Goal: Task Accomplishment & Management: Use online tool/utility

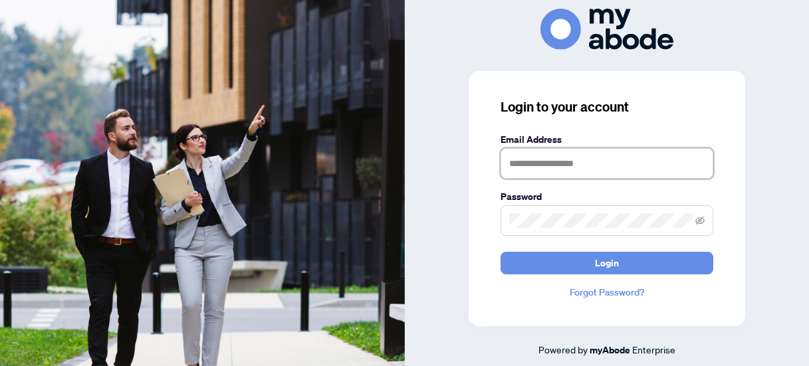
click at [566, 160] on input "text" at bounding box center [607, 163] width 213 height 31
type input "**********"
click at [501, 252] on button "Login" at bounding box center [607, 263] width 213 height 23
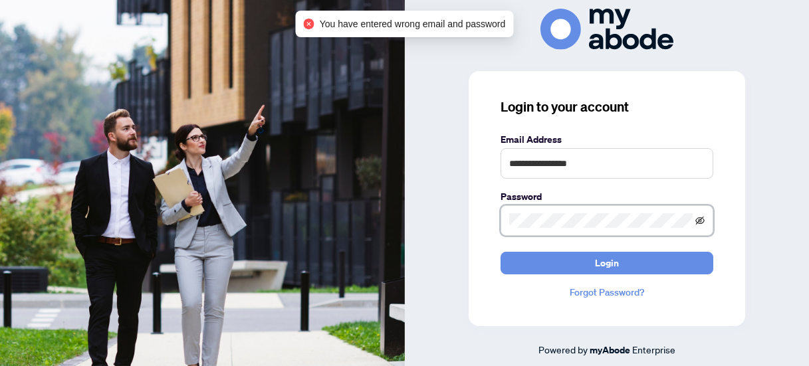
click at [700, 216] on icon "eye-invisible" at bounding box center [699, 220] width 9 height 9
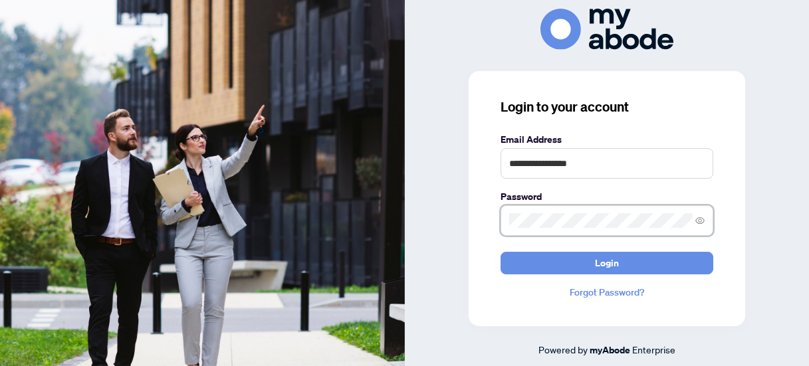
click at [501, 252] on button "Login" at bounding box center [607, 263] width 213 height 23
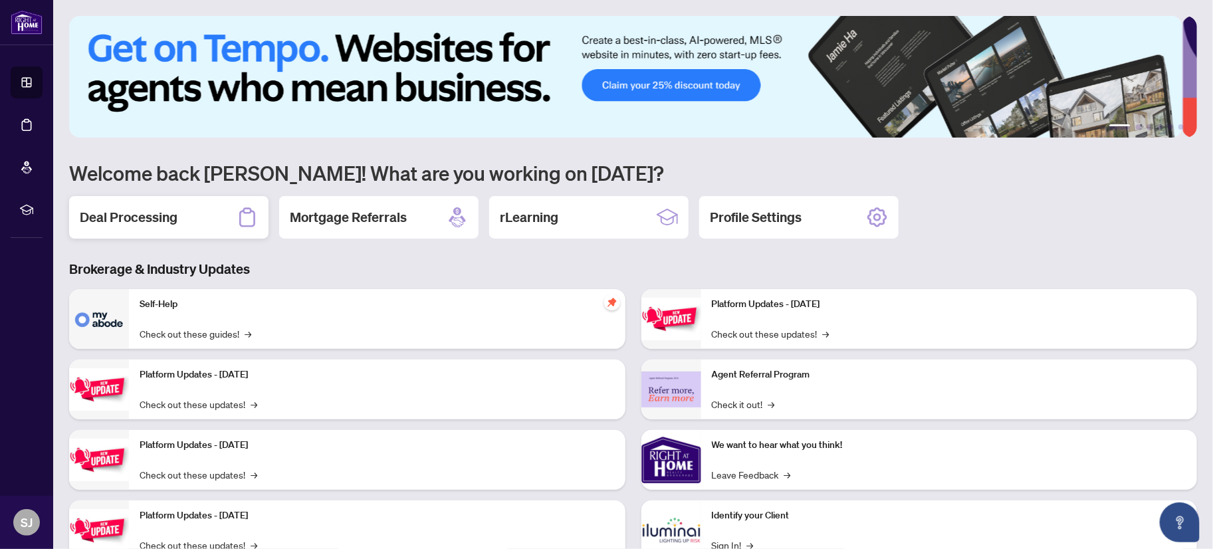
click at [180, 215] on div "Deal Processing" at bounding box center [168, 217] width 199 height 43
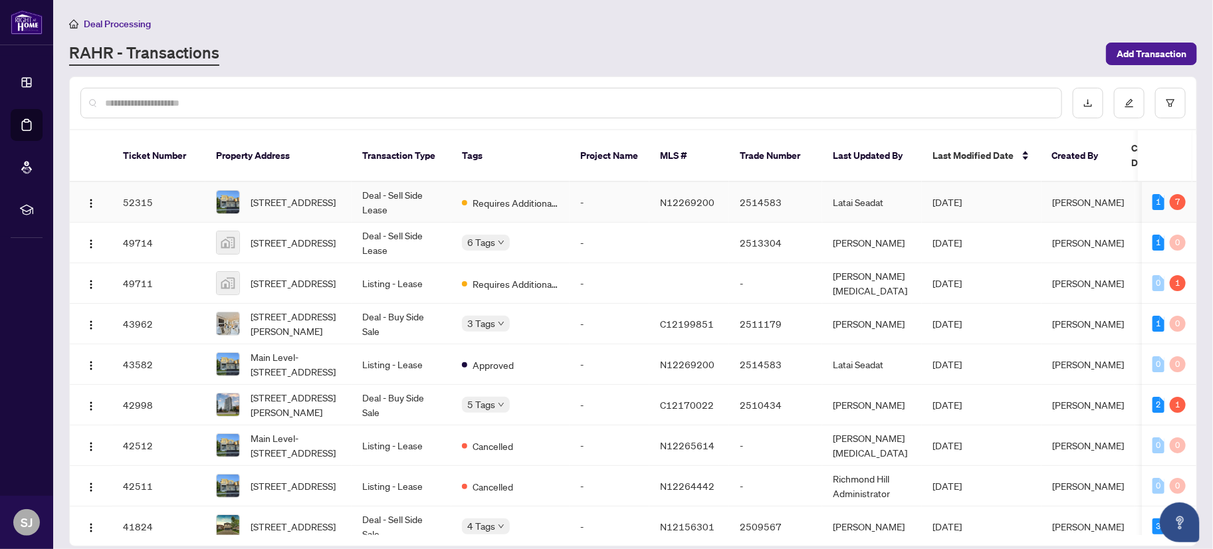
click at [479, 195] on span "Requires Additional Docs" at bounding box center [516, 202] width 86 height 15
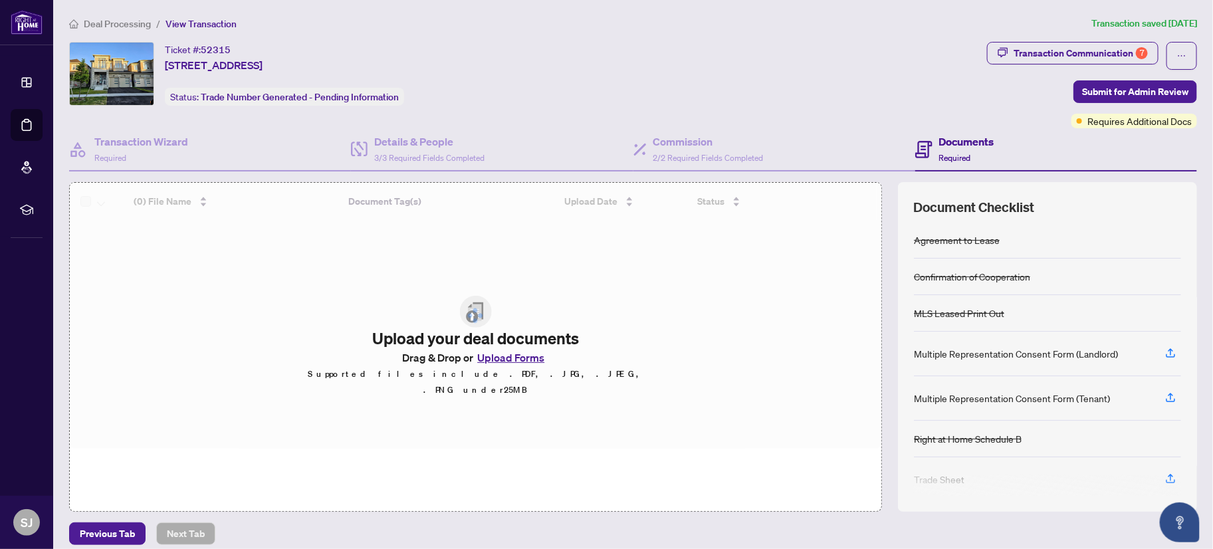
click at [485, 366] on div at bounding box center [476, 316] width 812 height 266
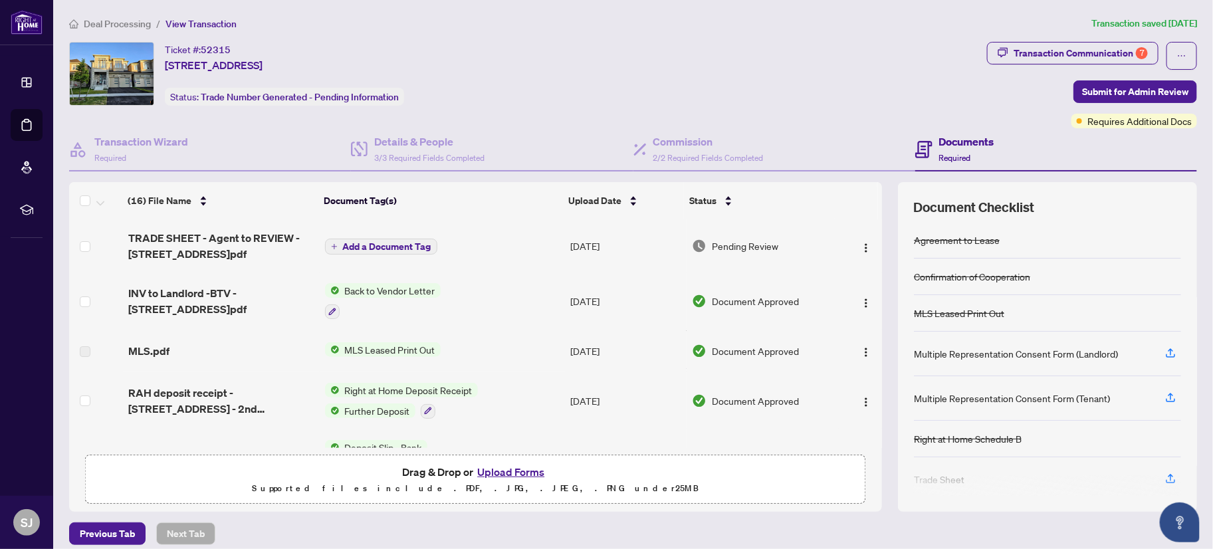
click at [499, 474] on button "Upload Forms" at bounding box center [510, 471] width 75 height 17
